Goal: Task Accomplishment & Management: Use online tool/utility

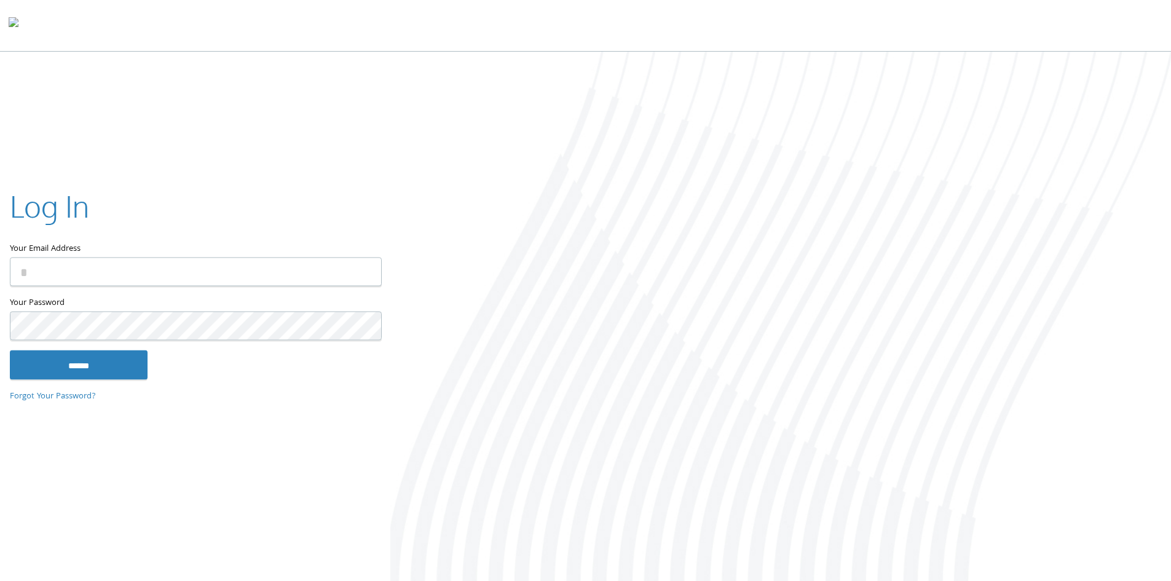
click at [165, 281] on input "Your Email Address" at bounding box center [196, 271] width 372 height 29
type input "**********"
click at [10, 350] on input "******" at bounding box center [79, 364] width 138 height 29
